Goal: Ask a question: Seek information or help from site administrators or community

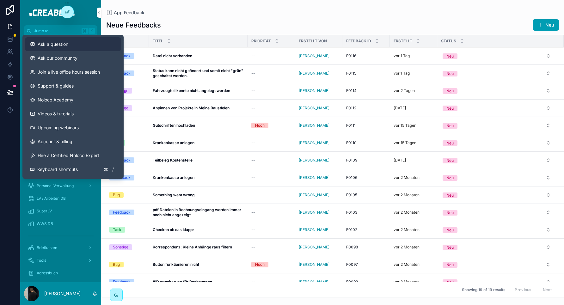
click at [61, 44] on span "Ask a question" at bounding box center [53, 44] width 31 height 6
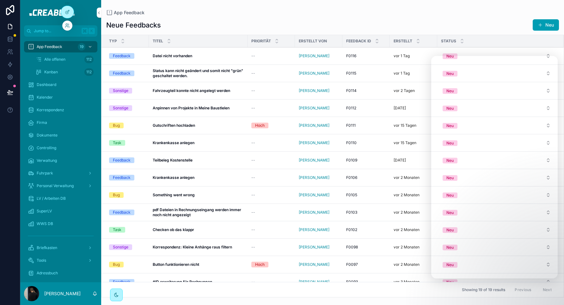
click at [66, 29] on div at bounding box center [67, 26] width 10 height 10
click at [67, 27] on icon at bounding box center [67, 25] width 5 height 5
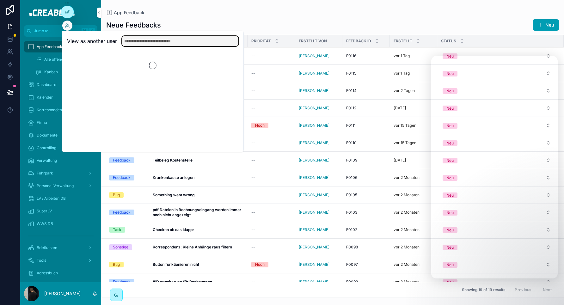
click at [128, 39] on input "text" at bounding box center [180, 41] width 116 height 10
type input "****"
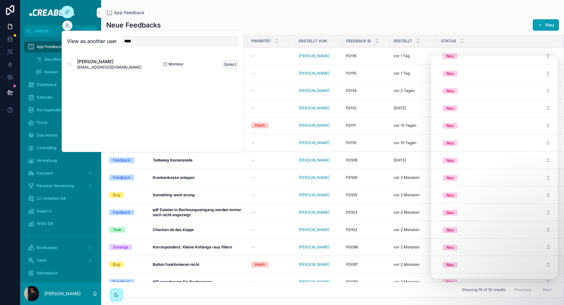
click at [231, 64] on button "Select" at bounding box center [230, 64] width 16 height 9
